Goal: Task Accomplishment & Management: Manage account settings

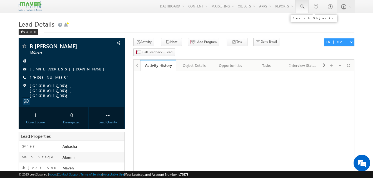
click at [305, 8] on link at bounding box center [301, 6] width 13 height 13
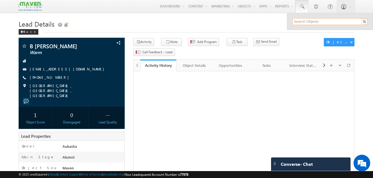
click at [312, 21] on input "text" at bounding box center [330, 21] width 75 height 7
paste input "9945792270"
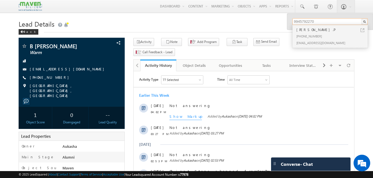
type input "9945792270"
click at [365, 30] on div "Punith.P" at bounding box center [332, 30] width 74 height 6
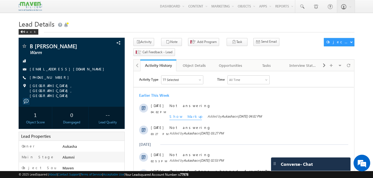
click at [306, 13] on div "Menu Aukasha lsq5@ maven -sili con.c om crmma ven" at bounding box center [187, 6] width 336 height 13
click at [304, 12] on link at bounding box center [301, 6] width 13 height 13
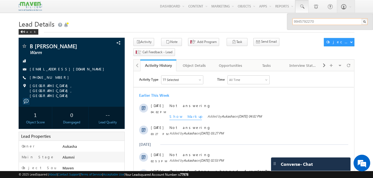
click at [305, 20] on input "9945792270" at bounding box center [330, 21] width 75 height 7
paste input "6380560984"
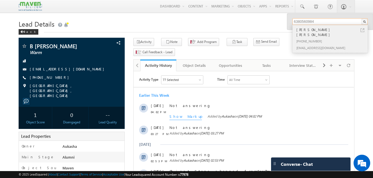
type input "6380560984"
click at [362, 30] on link at bounding box center [363, 30] width 4 height 4
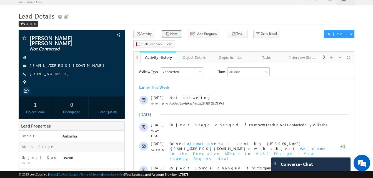
click at [166, 32] on icon "button" at bounding box center [168, 34] width 4 height 5
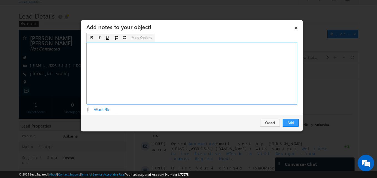
click at [176, 59] on div "Rich Text Editor, Description-inline-editor-div" at bounding box center [191, 73] width 211 height 63
paste div "Rich Text Editor, Description-inline-editor-div"
click at [292, 120] on button "Add" at bounding box center [291, 123] width 16 height 8
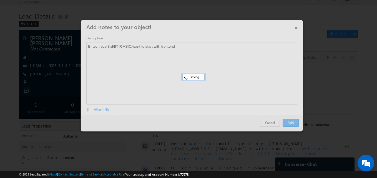
click at [68, 84] on div at bounding box center [188, 89] width 377 height 178
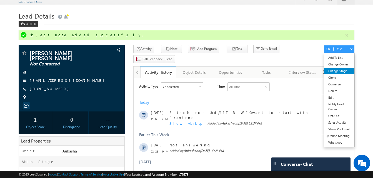
click at [342, 70] on link "Change Stage" at bounding box center [339, 71] width 30 height 7
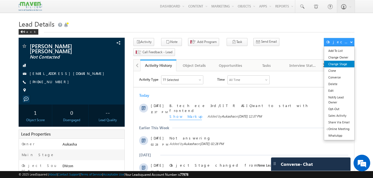
click at [343, 65] on link "Change Stage" at bounding box center [339, 64] width 30 height 7
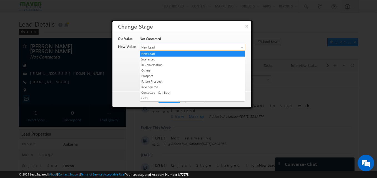
click at [199, 47] on span "New Lead" at bounding box center [183, 47] width 87 height 5
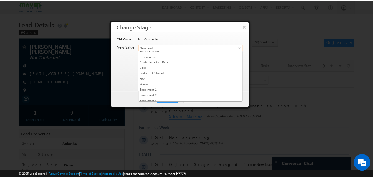
scroll to position [30, 0]
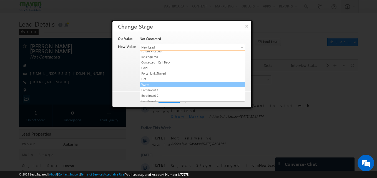
click at [156, 83] on link "Warm" at bounding box center [192, 84] width 105 height 5
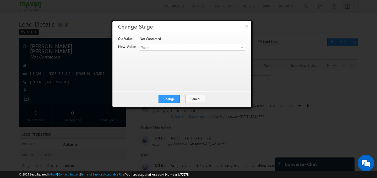
click at [174, 63] on div "Old Value Not Contacted New Value Contact Stage * New Lead Interested In Conver…" at bounding box center [181, 58] width 127 height 44
click at [176, 99] on button "Change" at bounding box center [169, 99] width 21 height 8
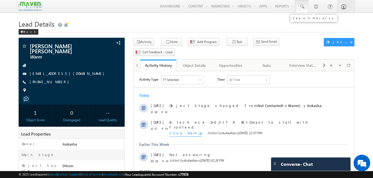
click at [305, 5] on link at bounding box center [301, 6] width 13 height 13
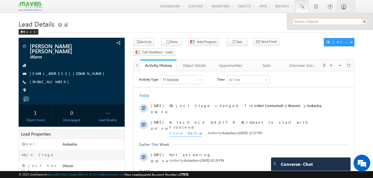
click at [304, 19] on input "text" at bounding box center [330, 21] width 75 height 7
paste input "8637632162"
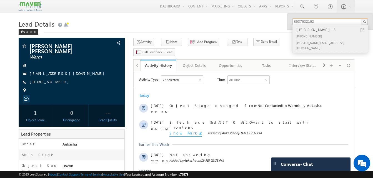
type input "8637632162"
click at [362, 30] on link at bounding box center [363, 30] width 4 height 4
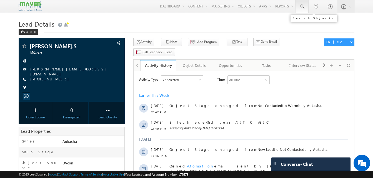
click at [301, 8] on span at bounding box center [302, 7] width 6 height 6
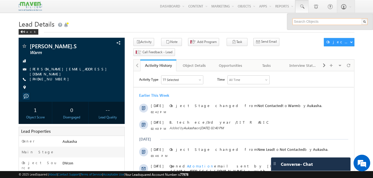
click at [309, 22] on input "text" at bounding box center [330, 21] width 75 height 7
paste input "9611873039"
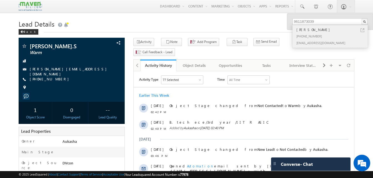
click at [364, 30] on link at bounding box center [363, 30] width 4 height 4
click at [322, 22] on input "9611873039" at bounding box center [330, 21] width 75 height 7
paste input "7386674768"
type input "7386674768"
click at [363, 30] on link at bounding box center [363, 30] width 4 height 4
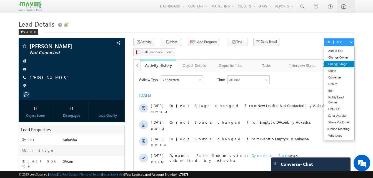
click at [344, 64] on link "Change Stage" at bounding box center [339, 64] width 30 height 7
click at [341, 66] on link "Change Stage" at bounding box center [339, 64] width 30 height 7
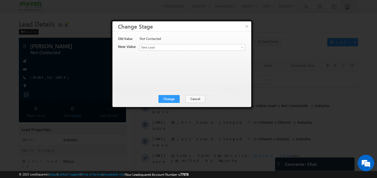
click at [191, 44] on div "Not Contacted" at bounding box center [192, 40] width 105 height 8
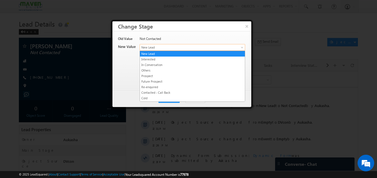
click at [193, 48] on span "New Lead" at bounding box center [183, 47] width 87 height 5
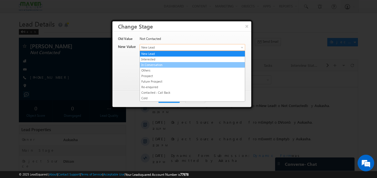
scroll to position [105, 0]
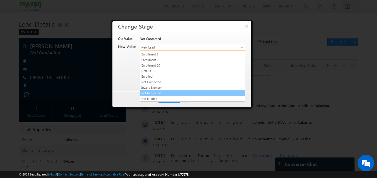
click at [163, 95] on link "Not Interested" at bounding box center [192, 93] width 105 height 5
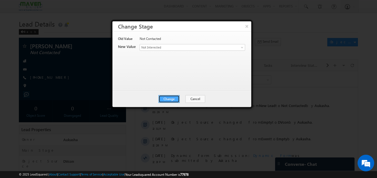
click at [169, 101] on button "Change" at bounding box center [169, 99] width 21 height 8
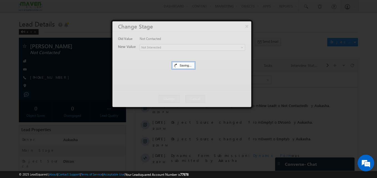
scroll to position [0, 0]
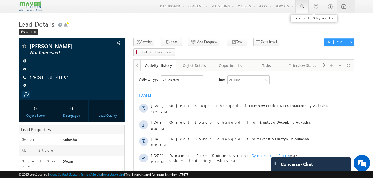
click at [304, 7] on span at bounding box center [302, 7] width 6 height 6
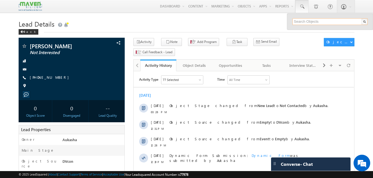
click at [308, 22] on input "text" at bounding box center [330, 21] width 75 height 7
paste input "6207633137"
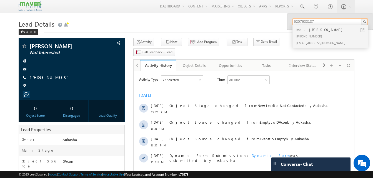
type input "6207633137"
click at [317, 32] on div "Md. [PERSON_NAME]" at bounding box center [332, 30] width 74 height 6
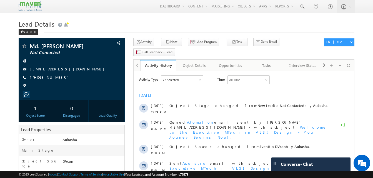
click at [148, 30] on div "Back" at bounding box center [187, 31] width 336 height 4
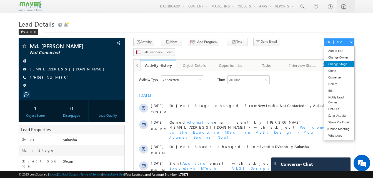
click at [347, 63] on link "Change Stage" at bounding box center [339, 64] width 30 height 7
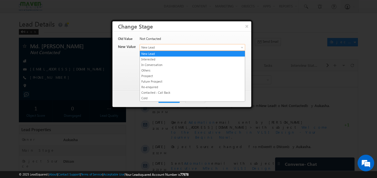
click at [190, 50] on link "New Lead" at bounding box center [193, 47] width 106 height 7
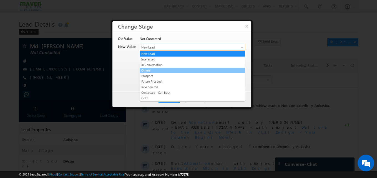
scroll to position [105, 0]
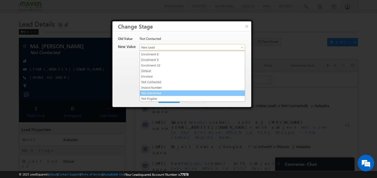
click at [159, 91] on link "Not Interested" at bounding box center [192, 93] width 105 height 5
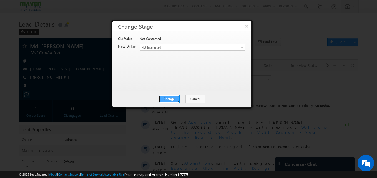
click at [169, 99] on button "Change" at bounding box center [169, 99] width 21 height 8
